Goal: Task Accomplishment & Management: Manage account settings

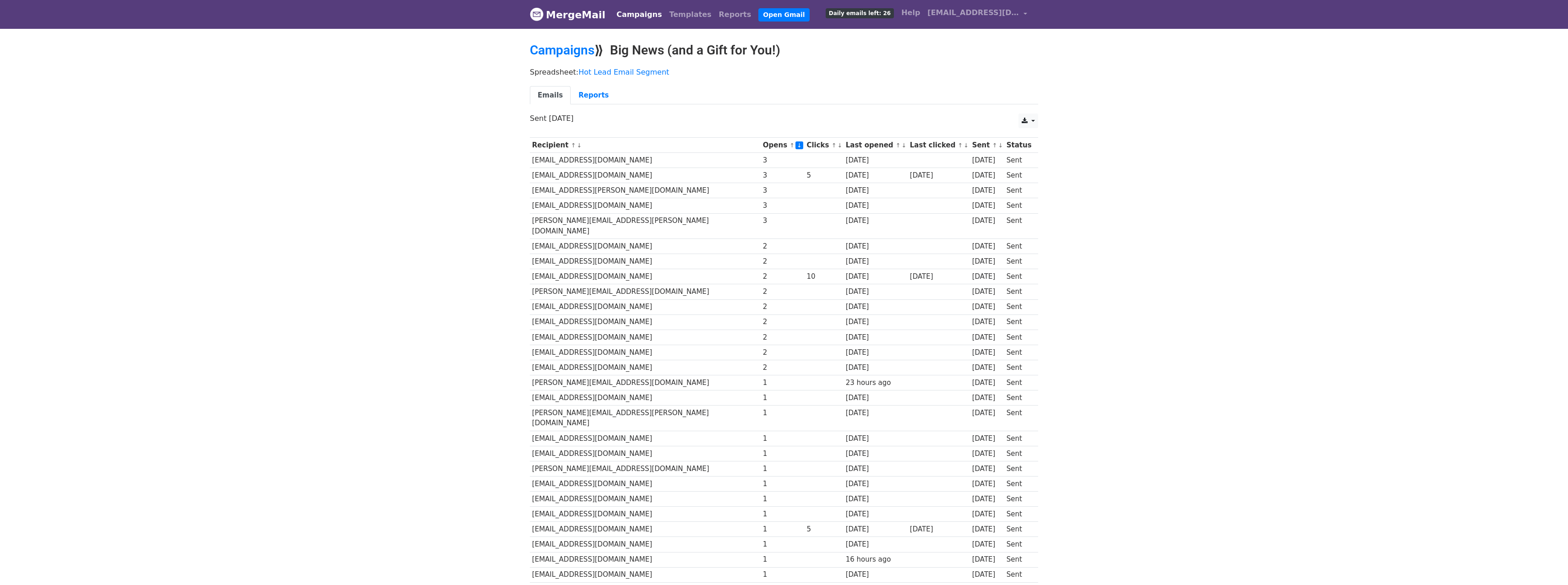
click at [922, 149] on th "Last clicked ↑ ↓" at bounding box center [938, 145] width 62 height 15
click at [963, 145] on link "↓" at bounding box center [966, 145] width 5 height 7
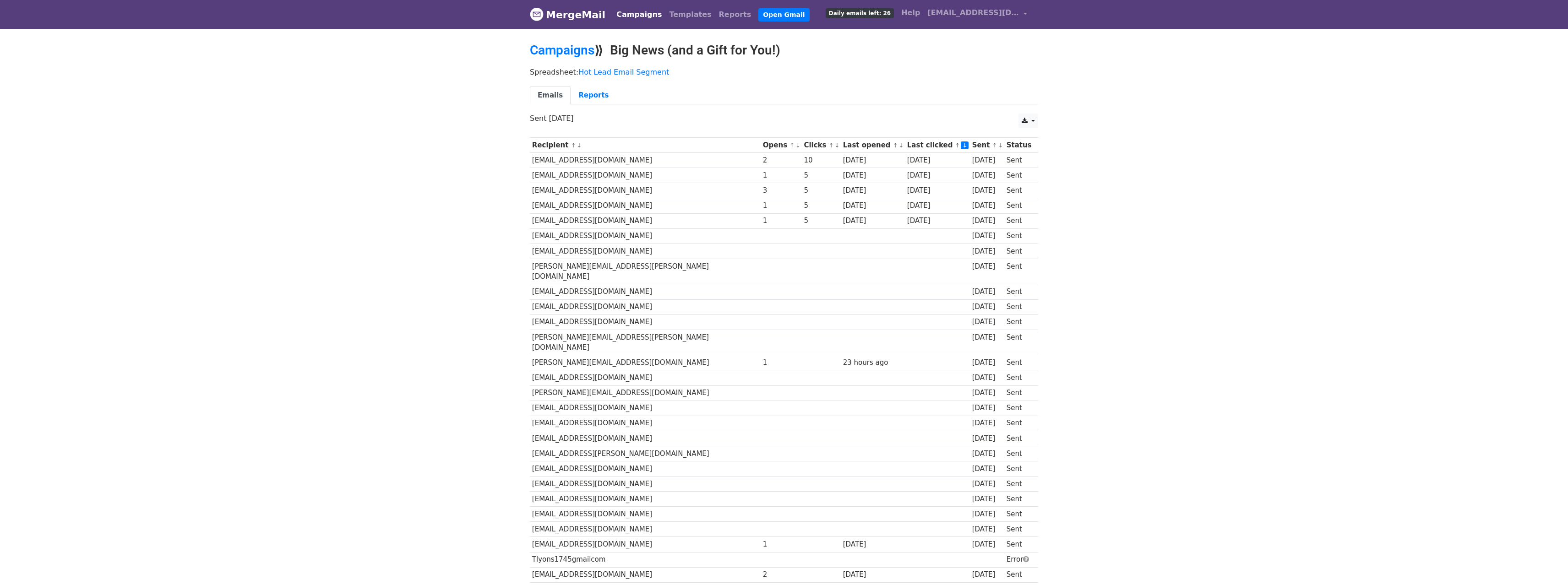
click at [956, 145] on link "↑" at bounding box center [958, 145] width 5 height 7
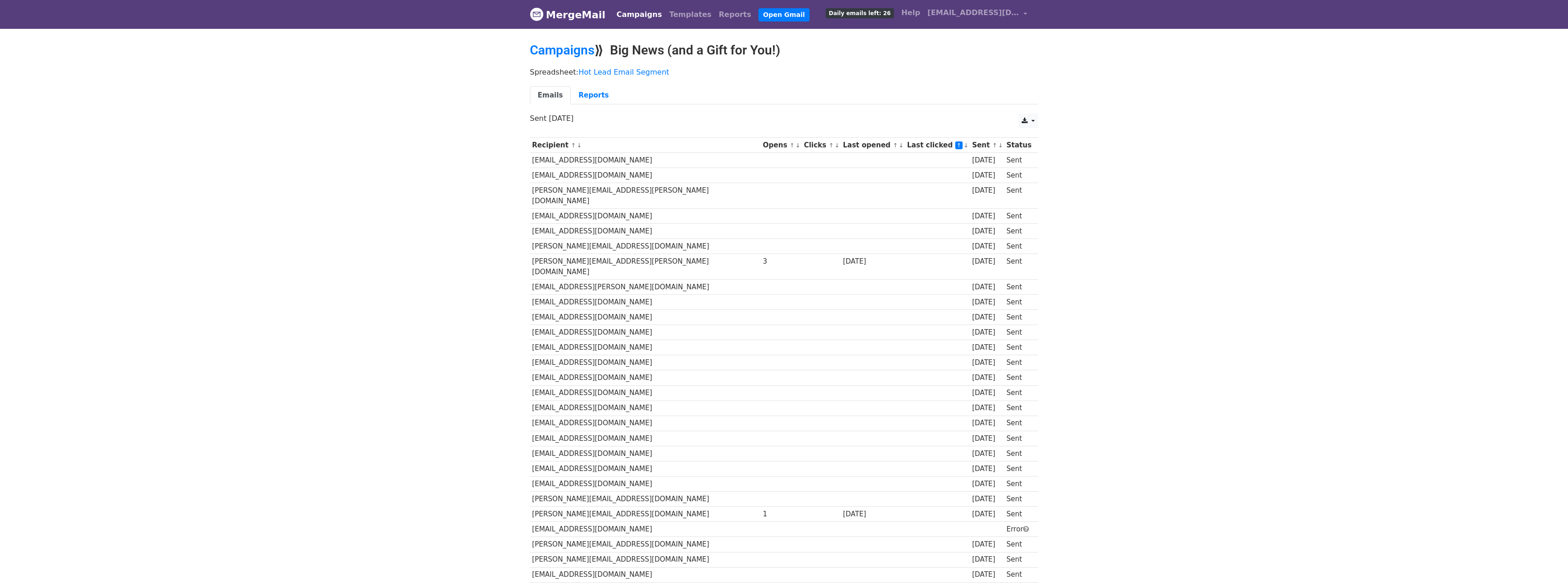
click at [963, 145] on link "↓" at bounding box center [966, 145] width 5 height 7
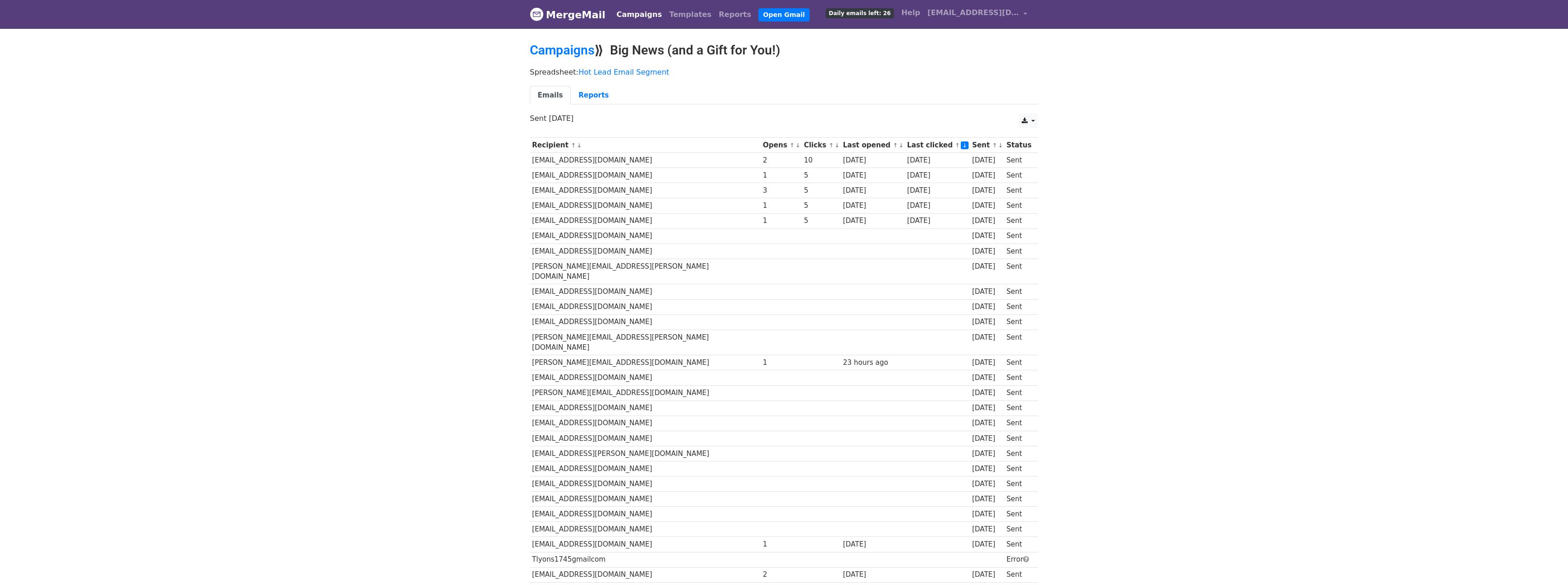
click at [899, 145] on link "↓" at bounding box center [901, 145] width 5 height 7
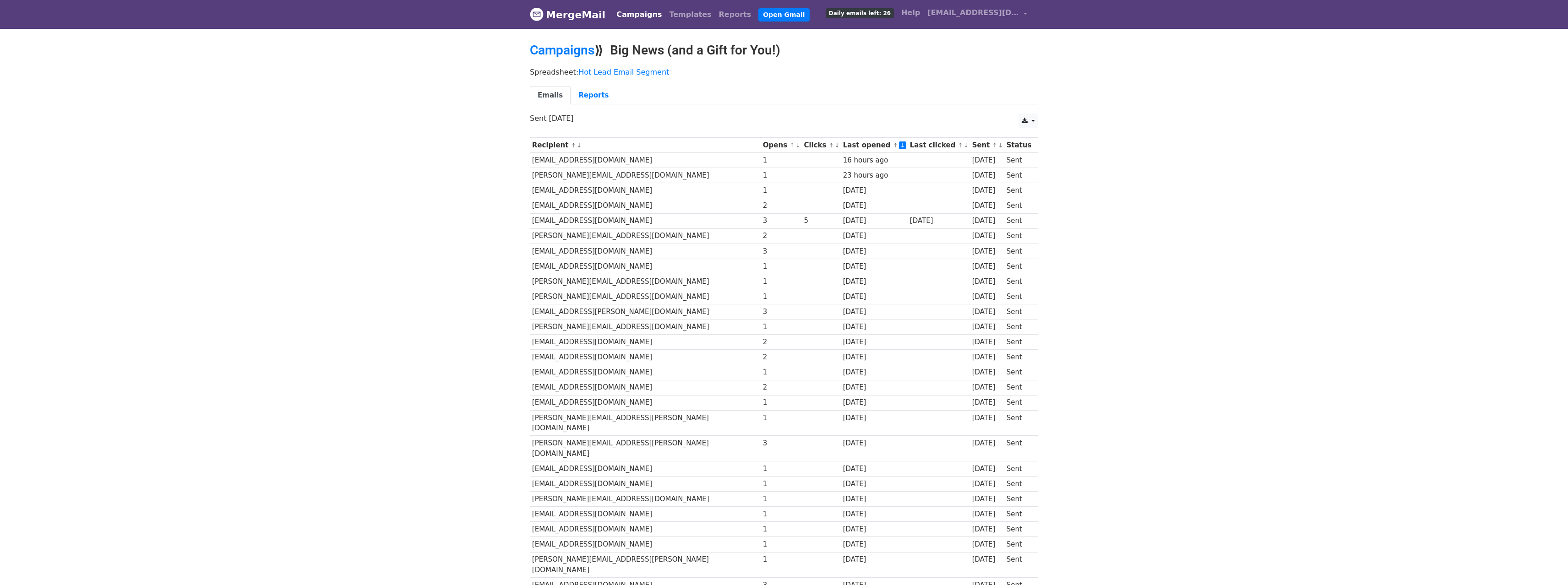
click at [835, 148] on link "↓" at bounding box center [837, 145] width 5 height 7
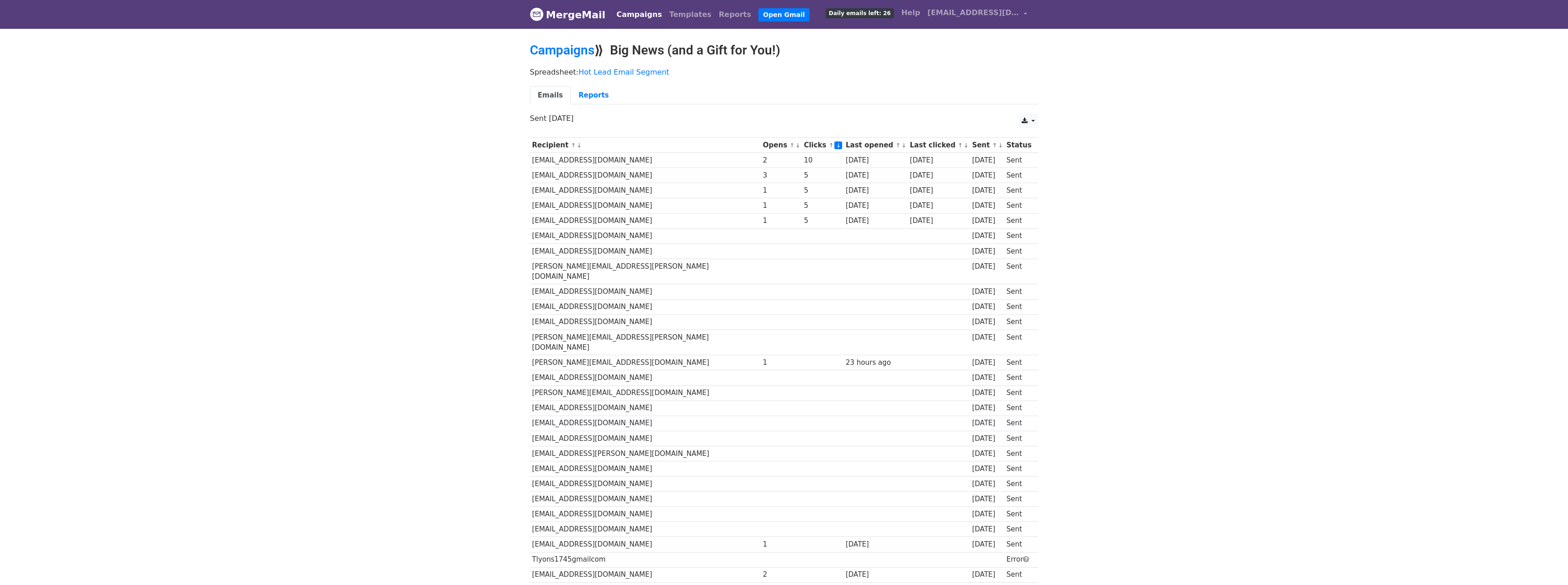
click at [795, 145] on link "↓" at bounding box center [797, 145] width 5 height 7
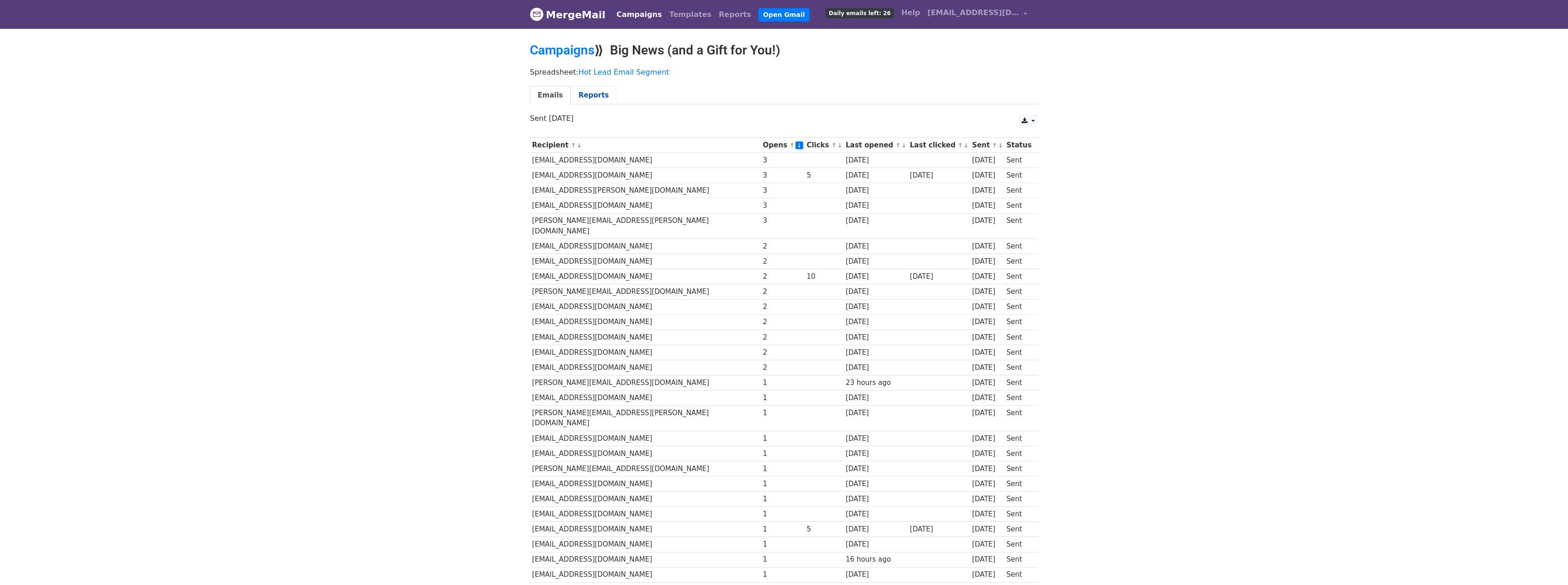
click at [590, 96] on link "Reports" at bounding box center [594, 96] width 46 height 19
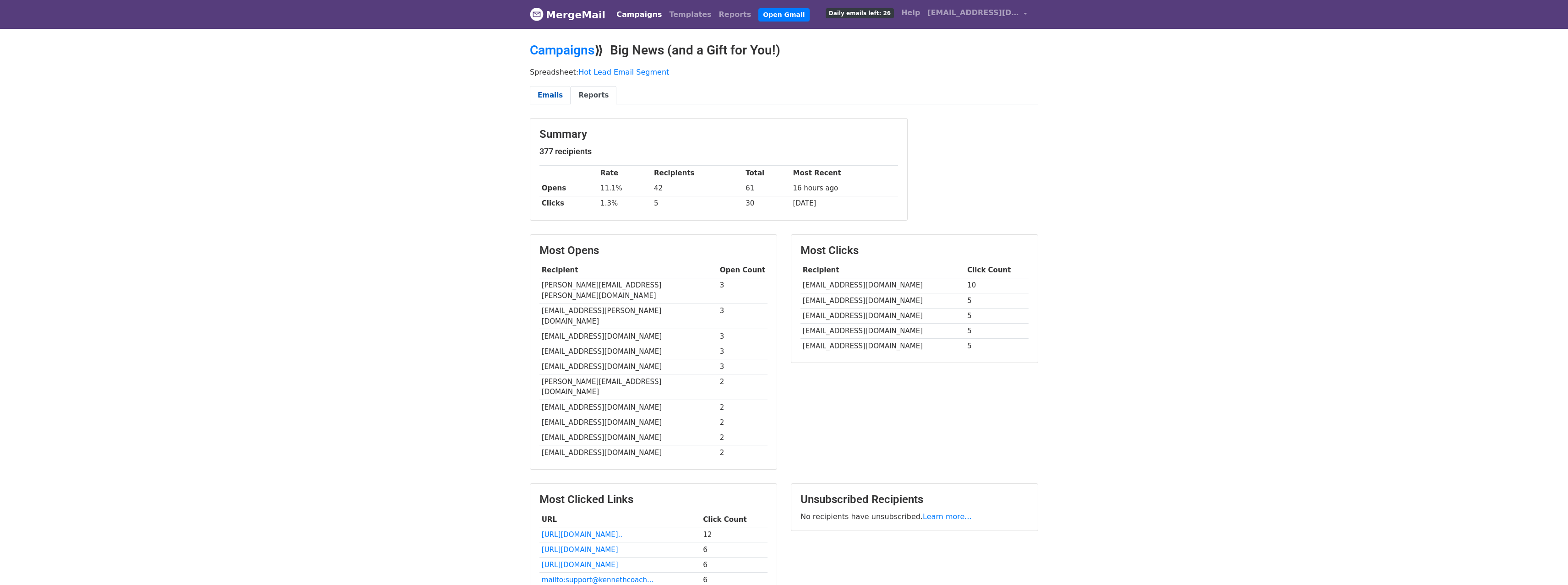
click at [544, 90] on link "Emails" at bounding box center [550, 96] width 41 height 19
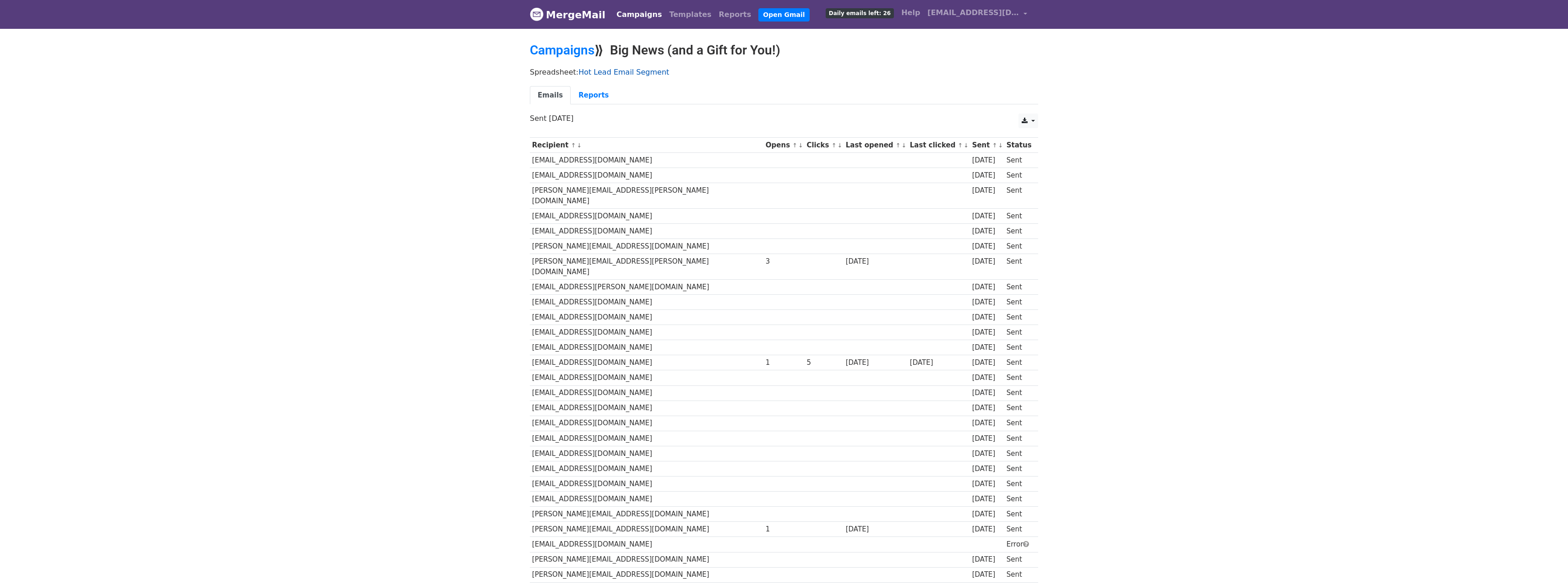
click at [628, 70] on link "Hot Lead Email Segment" at bounding box center [624, 72] width 91 height 9
click at [997, 145] on link "↓" at bounding box center [1000, 145] width 5 height 7
click at [989, 145] on link "↑" at bounding box center [992, 145] width 5 height 7
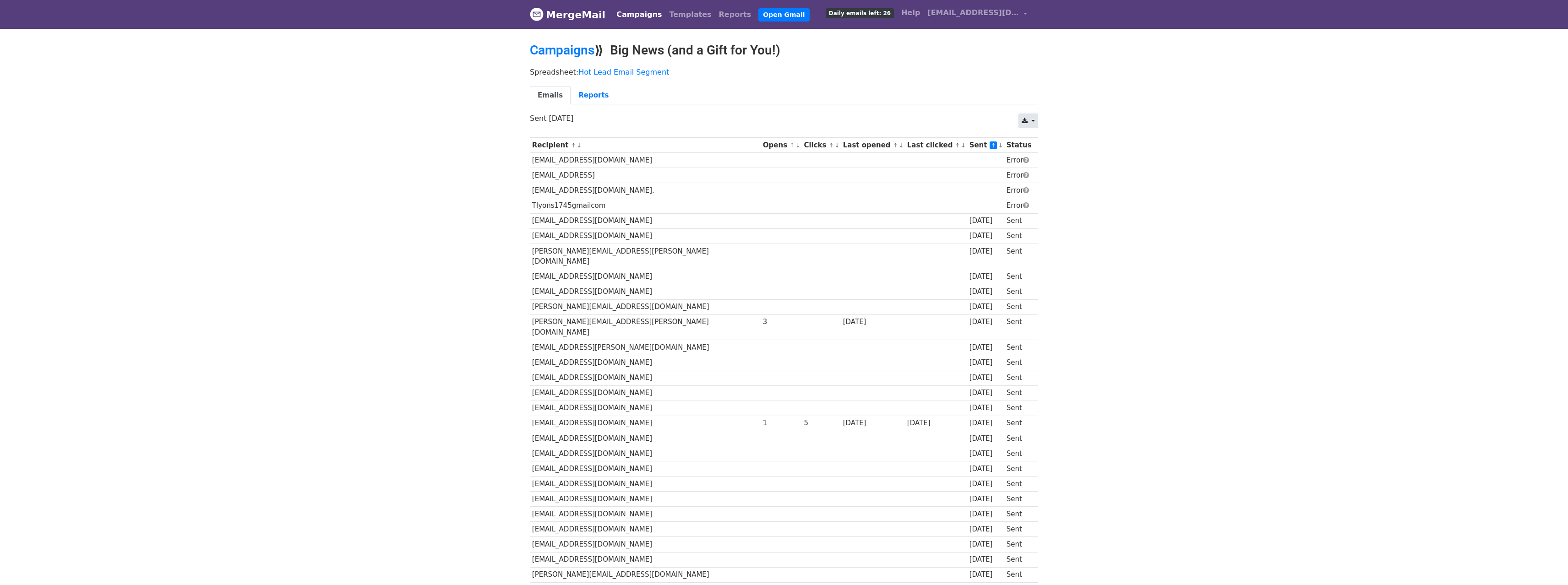
click at [1031, 120] on link at bounding box center [1028, 121] width 20 height 15
click at [850, 147] on th "Last opened ↑ ↓" at bounding box center [873, 145] width 64 height 15
click at [899, 146] on link "↓" at bounding box center [901, 145] width 5 height 7
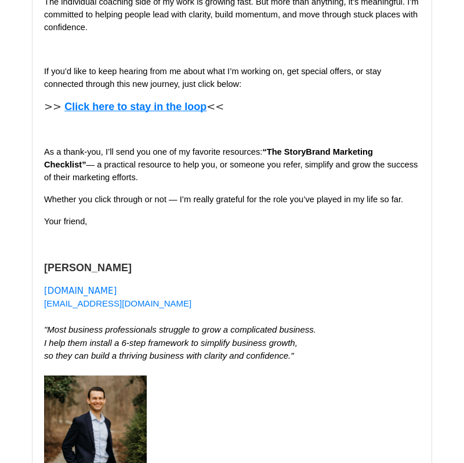
scroll to position [304, 0]
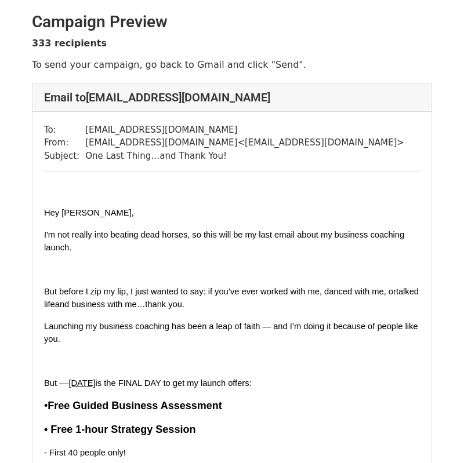
scroll to position [2, 0]
